Goal: Find specific page/section: Find specific page/section

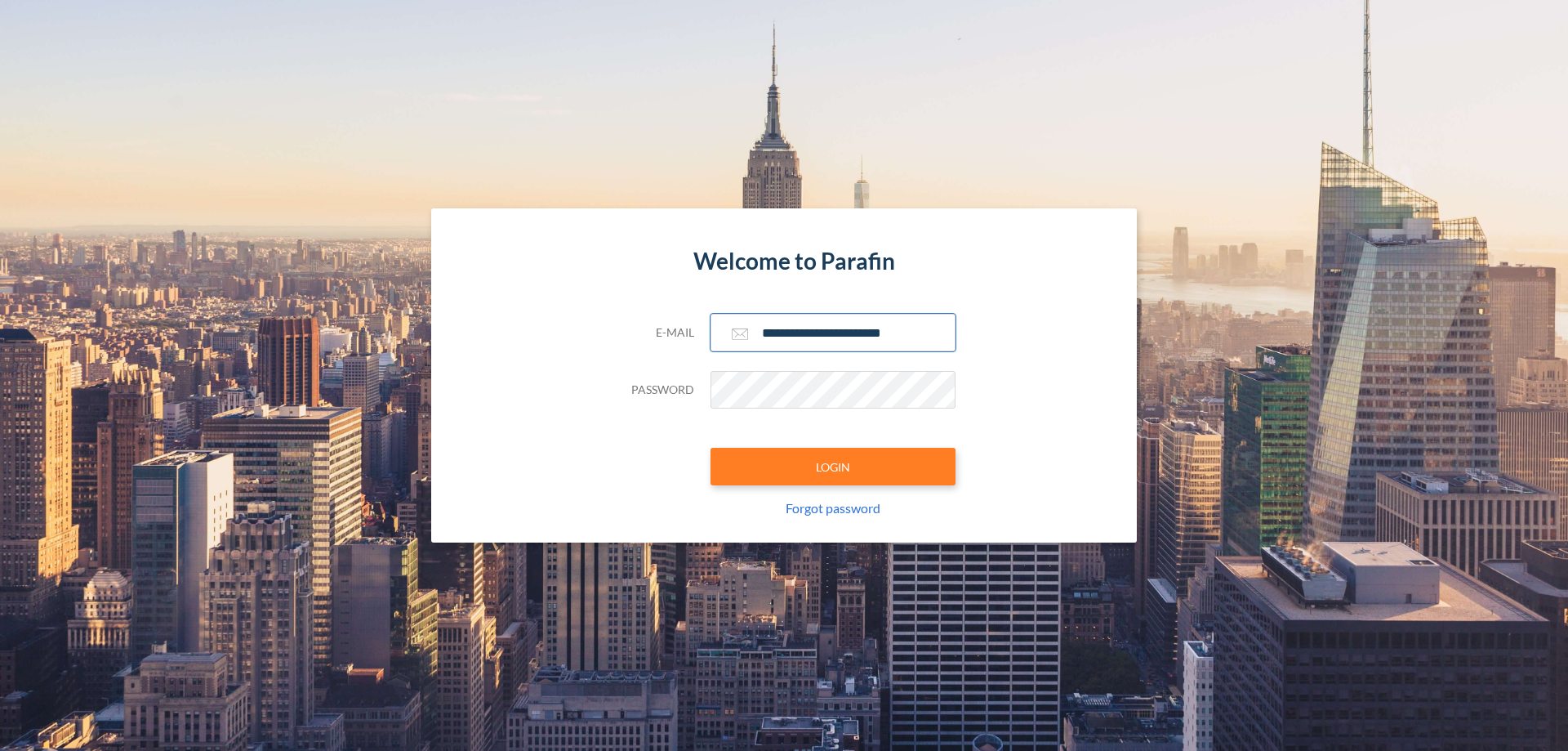
type input "**********"
click at [833, 467] on button "LOGIN" at bounding box center [833, 466] width 245 height 38
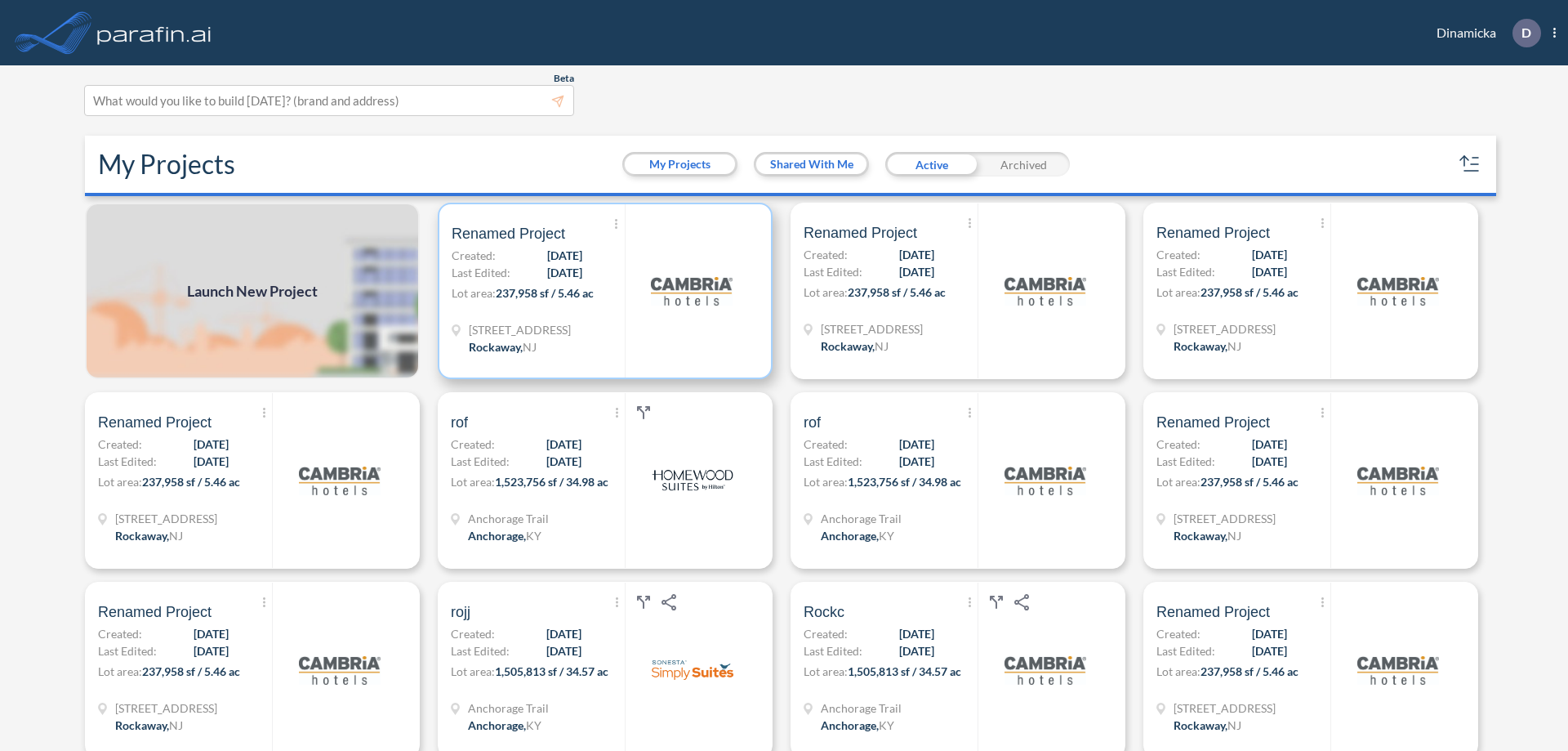
scroll to position [4, 0]
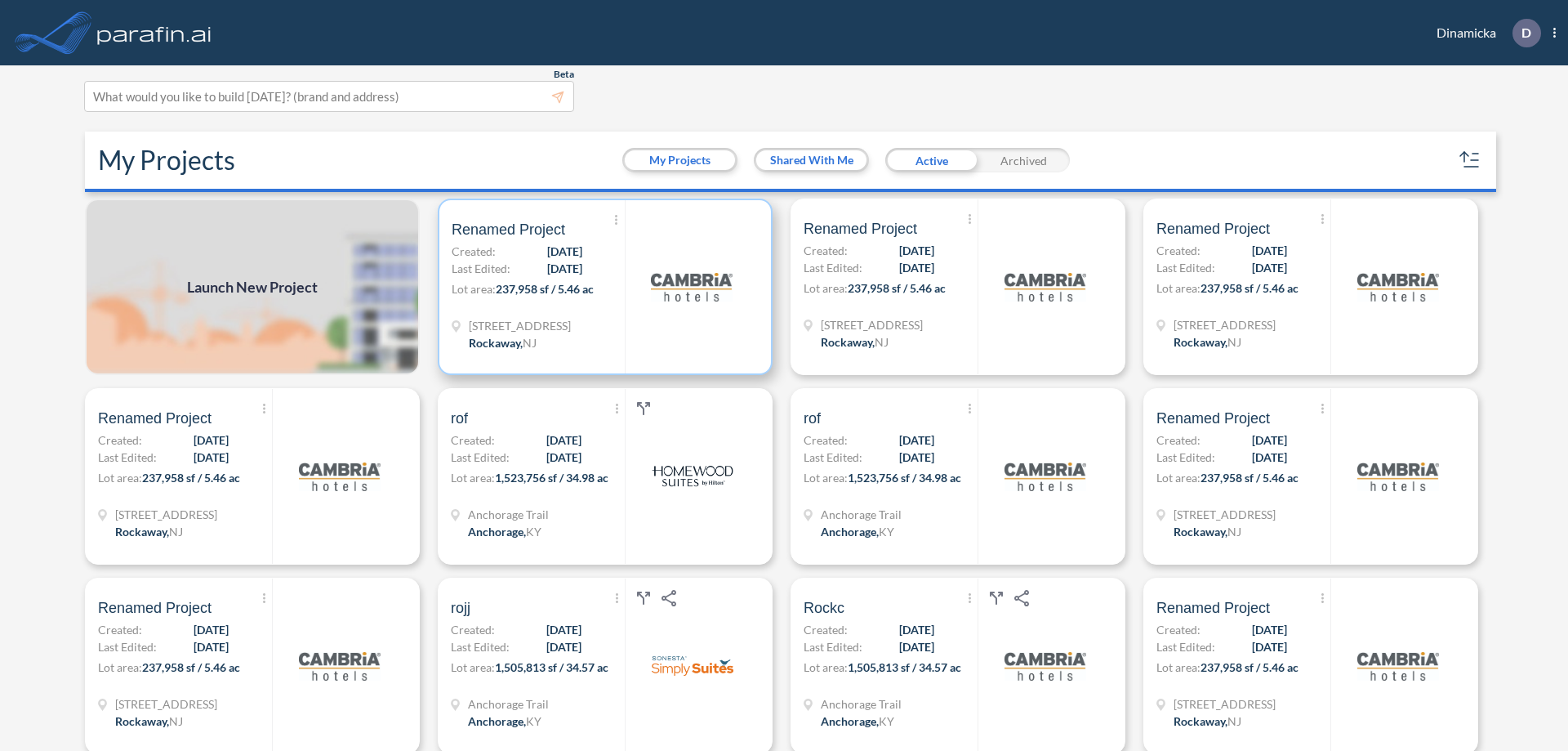
click at [602, 287] on p "Lot area: 237,958 sf / 5.46 ac" at bounding box center [538, 292] width 173 height 23
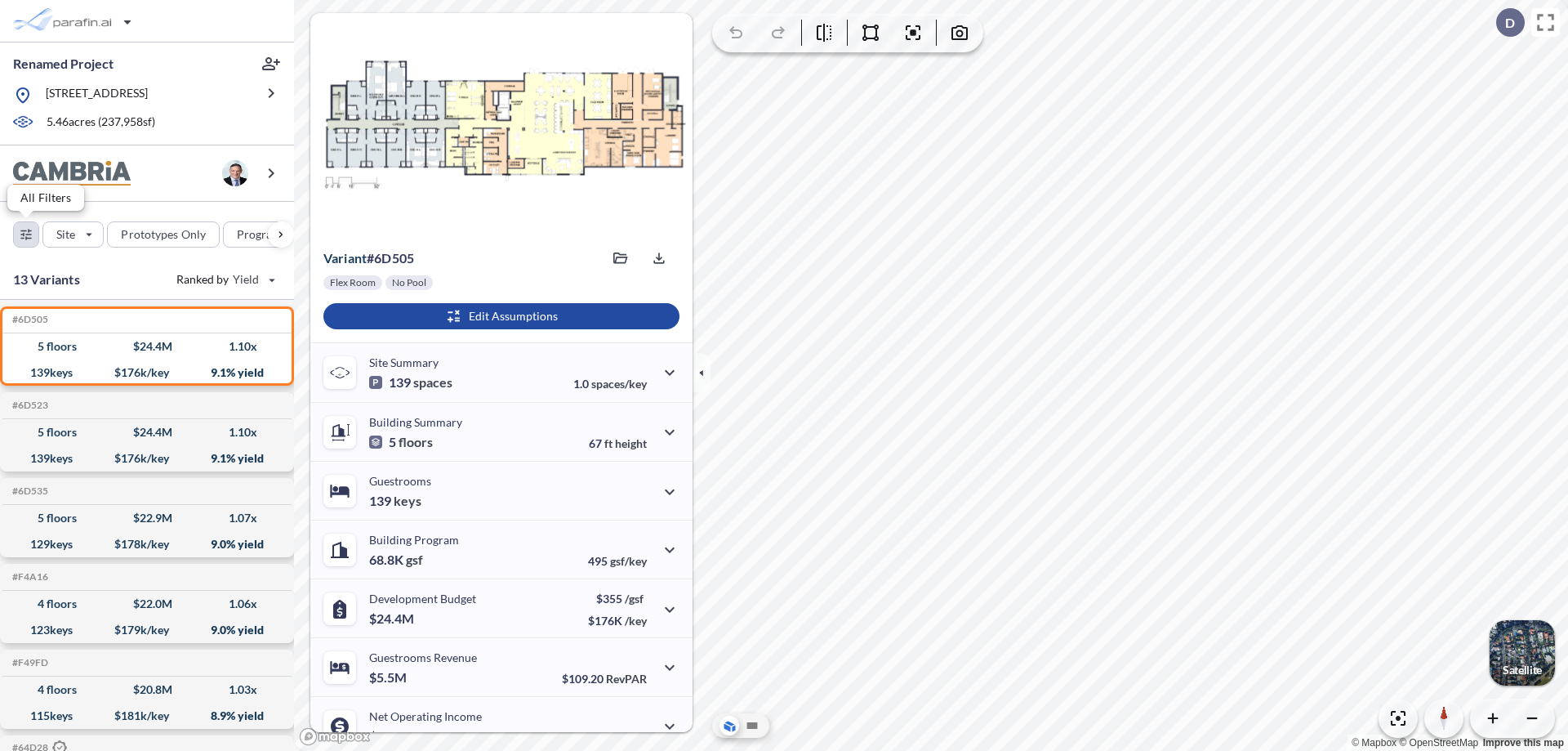
click at [26, 233] on div "button" at bounding box center [26, 234] width 24 height 24
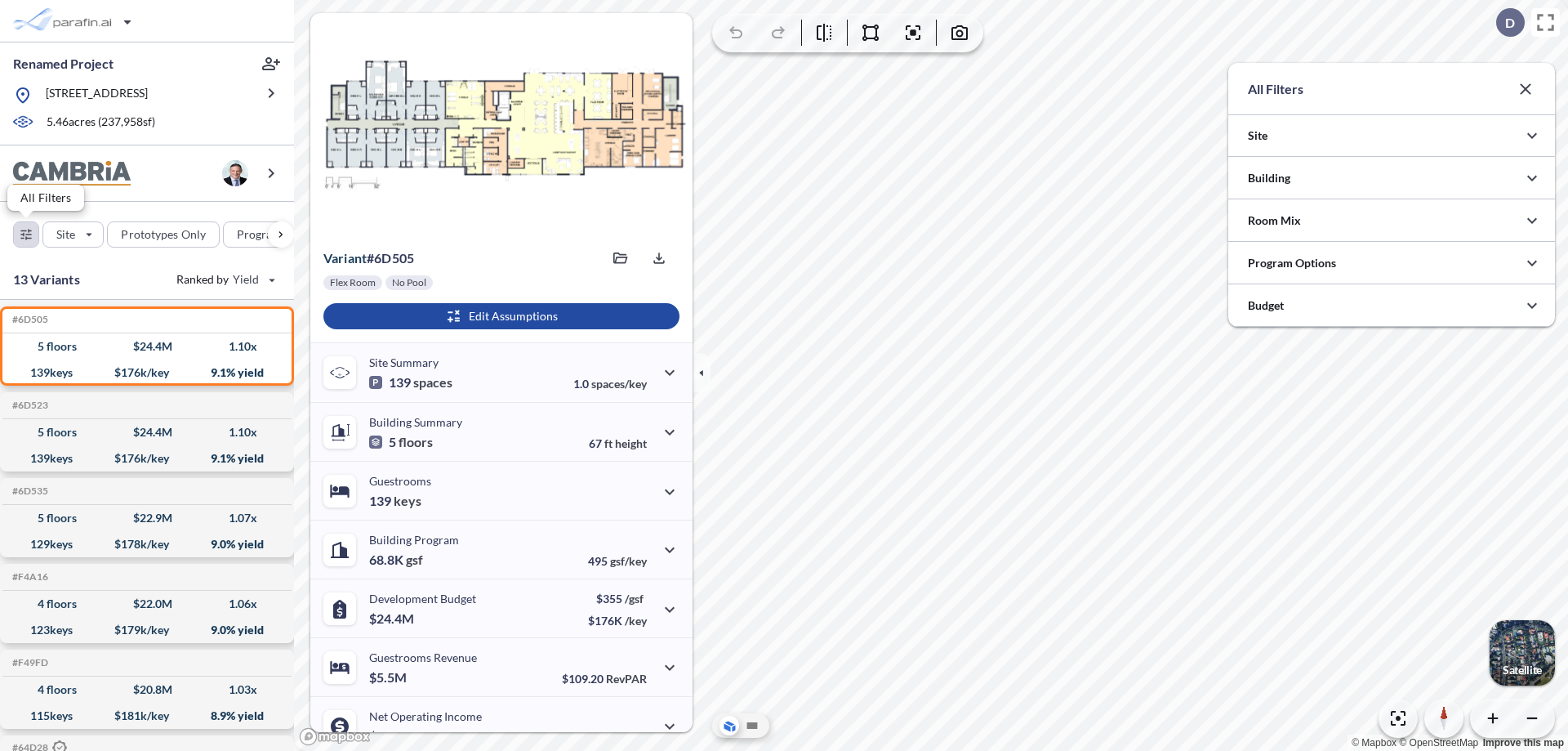
scroll to position [816921, 816240]
click at [1532, 178] on icon "button" at bounding box center [1532, 178] width 20 height 20
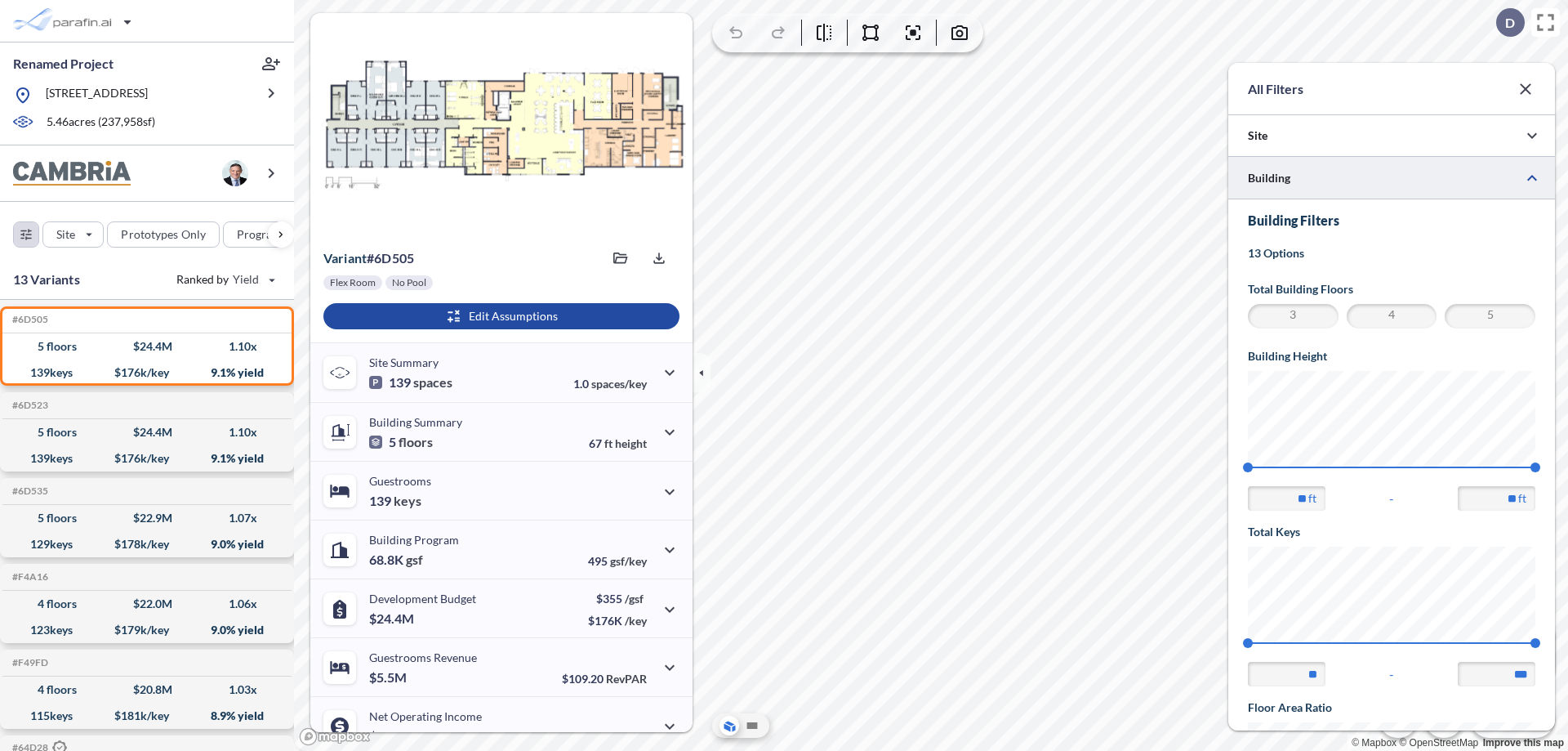
scroll to position [284, 0]
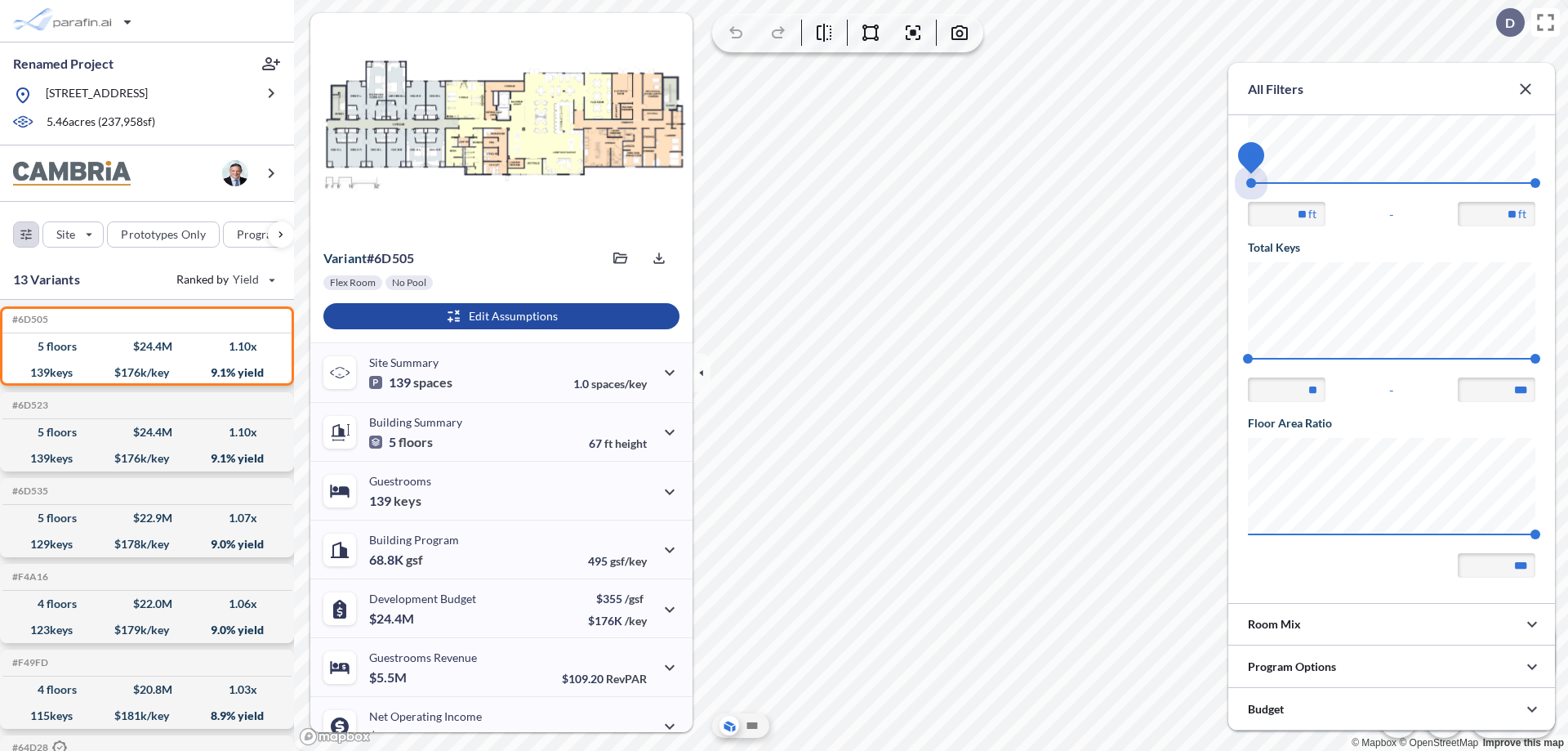
drag, startPoint x: 1248, startPoint y: 183, endPoint x: 1536, endPoint y: 183, distance: 288.0
click at [1536, 183] on span "45 67.56" at bounding box center [1391, 188] width 287 height 13
type input "**"
